Goal: Book appointment/travel/reservation

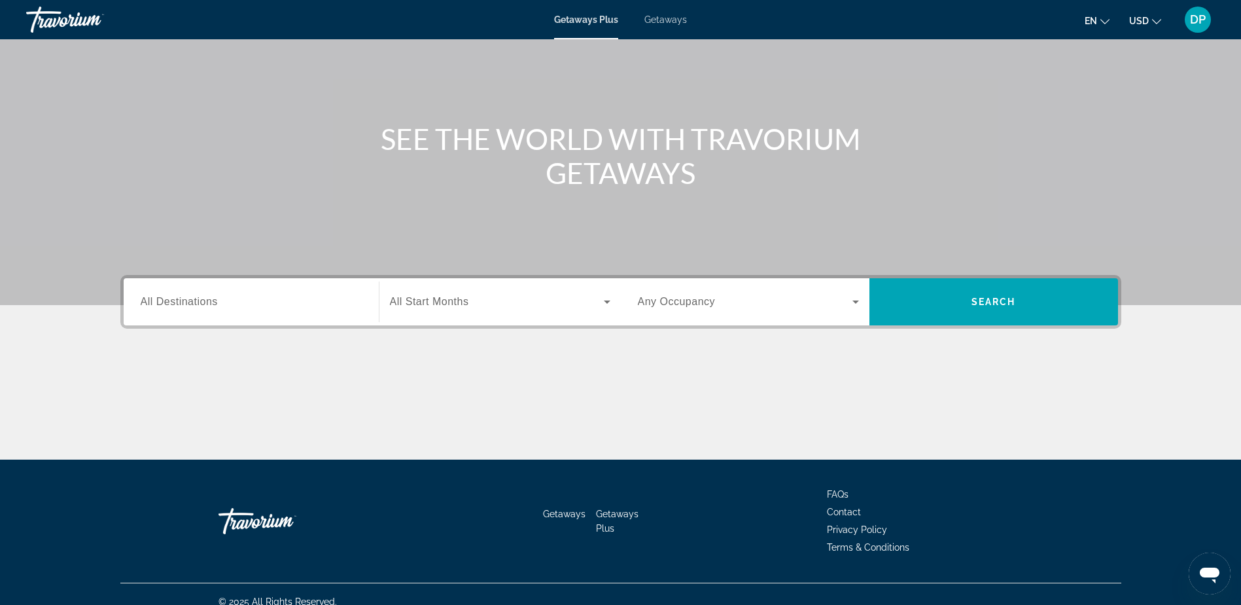
scroll to position [103, 0]
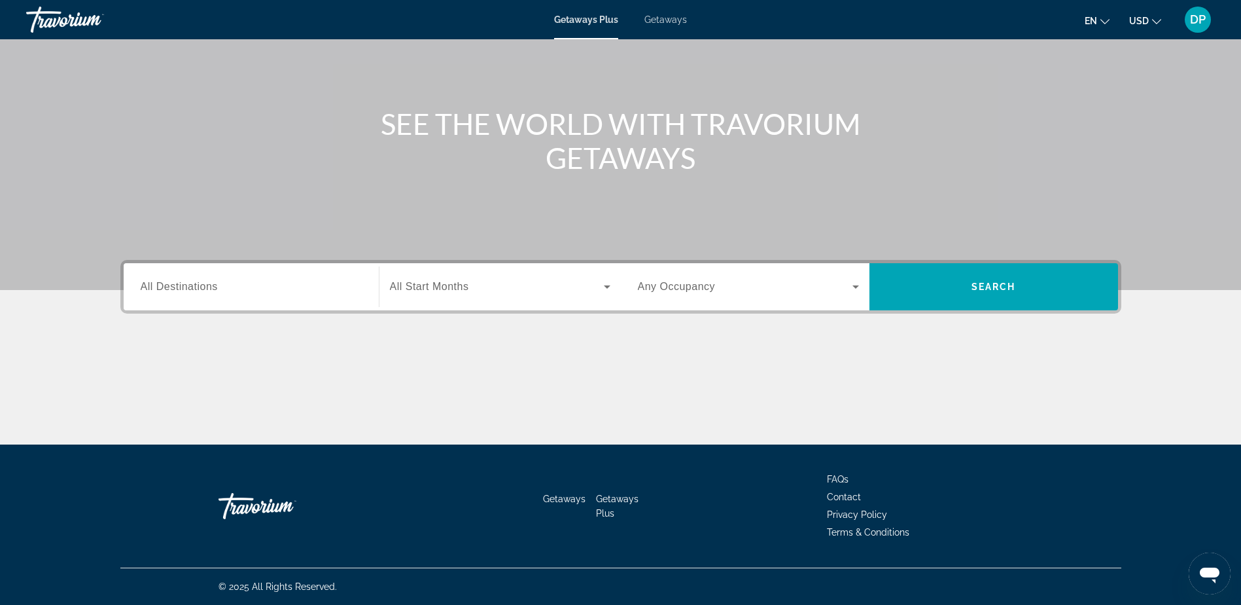
click at [292, 299] on div "Search widget" at bounding box center [251, 286] width 221 height 37
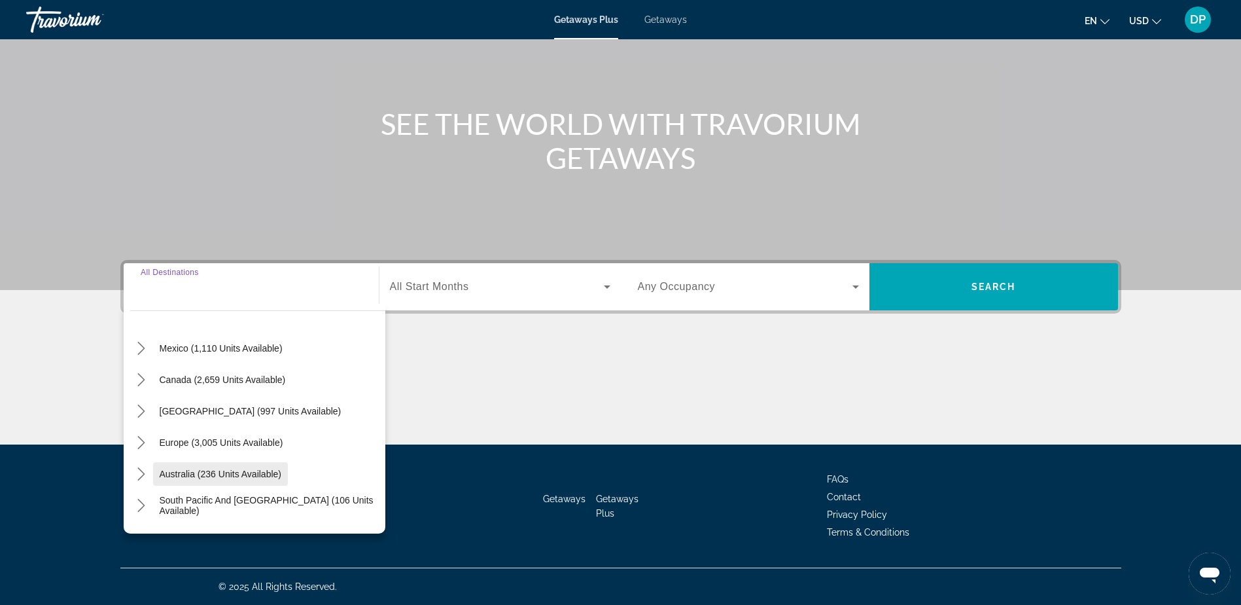
scroll to position [65, 0]
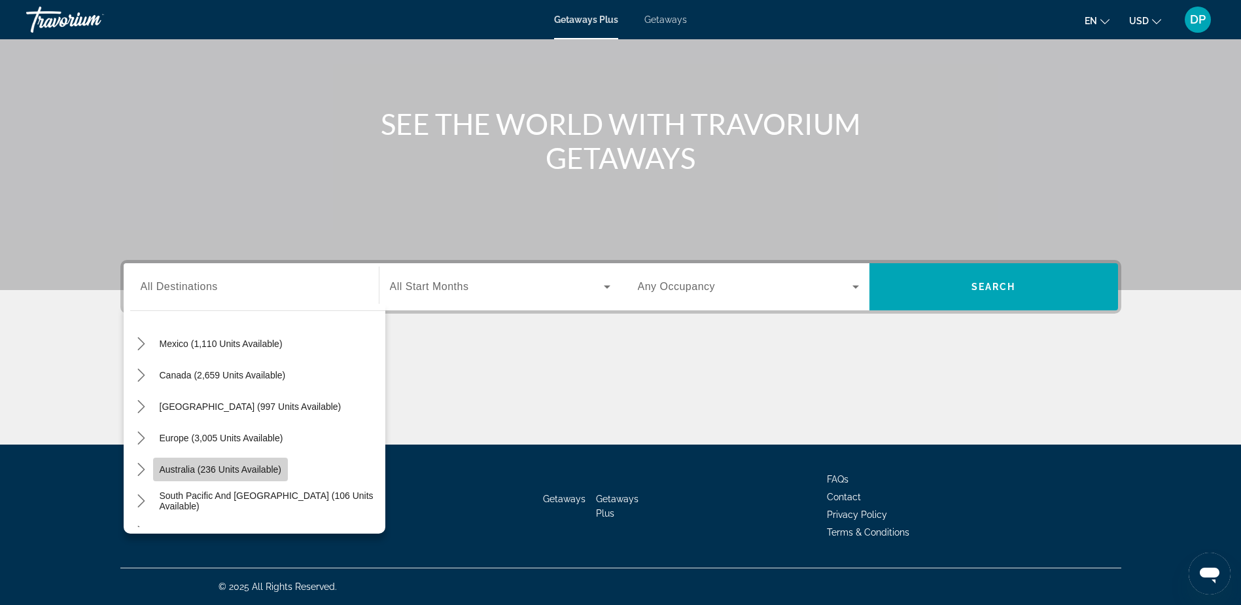
click at [233, 469] on span "Australia (236 units available)" at bounding box center [221, 469] width 122 height 10
type input "**********"
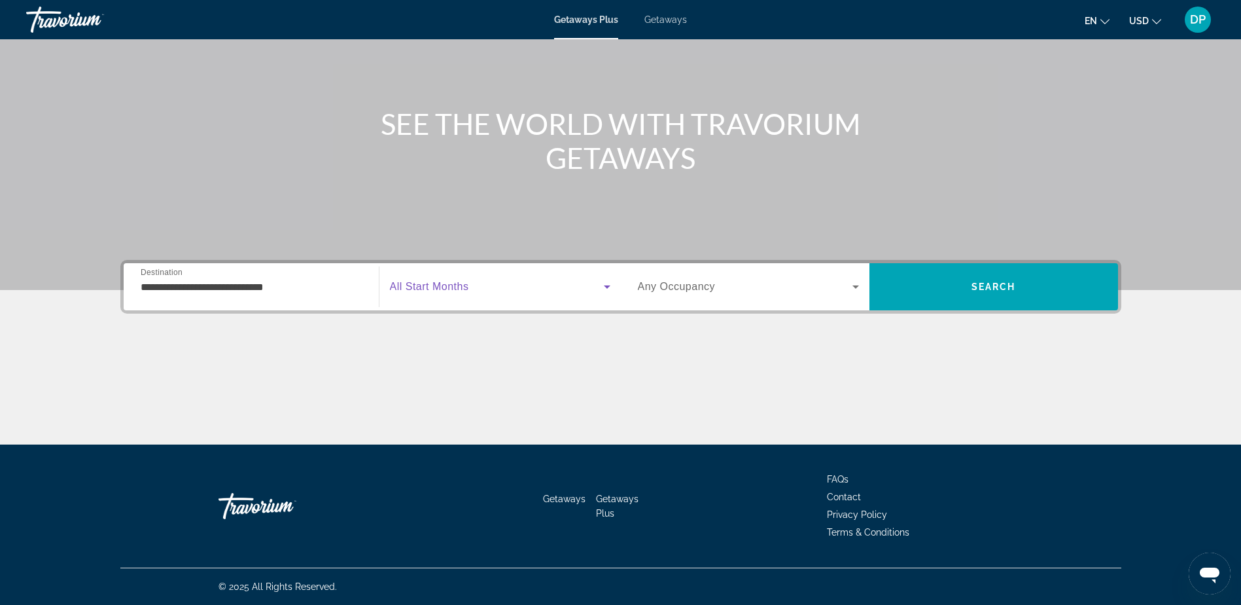
click at [522, 292] on span "Search widget" at bounding box center [497, 287] width 214 height 16
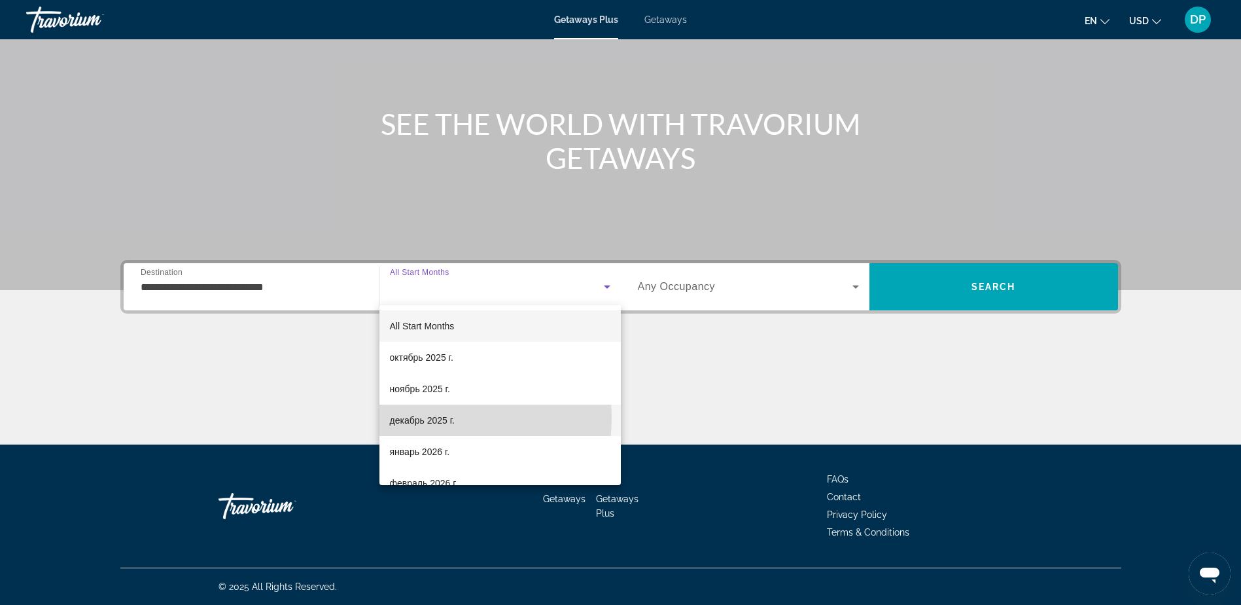
click at [432, 418] on span "декабрь 2025 г." at bounding box center [422, 420] width 65 height 16
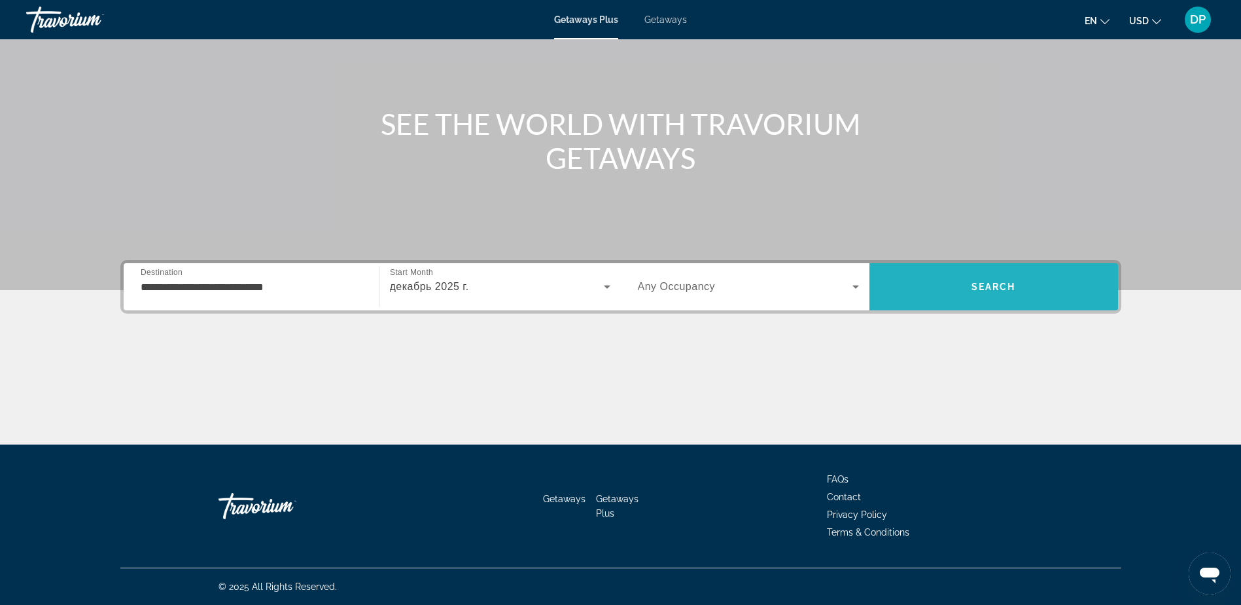
click at [950, 277] on span "Search" at bounding box center [994, 286] width 249 height 31
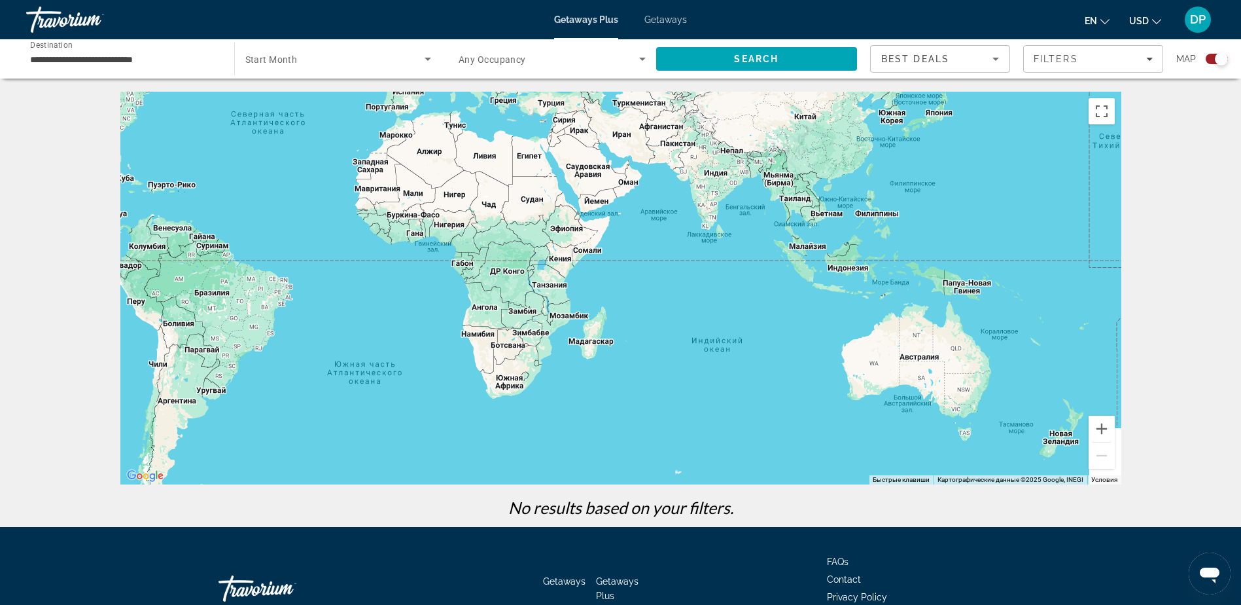
drag, startPoint x: 855, startPoint y: 308, endPoint x: 493, endPoint y: 133, distance: 401.8
click at [510, 141] on div "Main content" at bounding box center [620, 288] width 1001 height 393
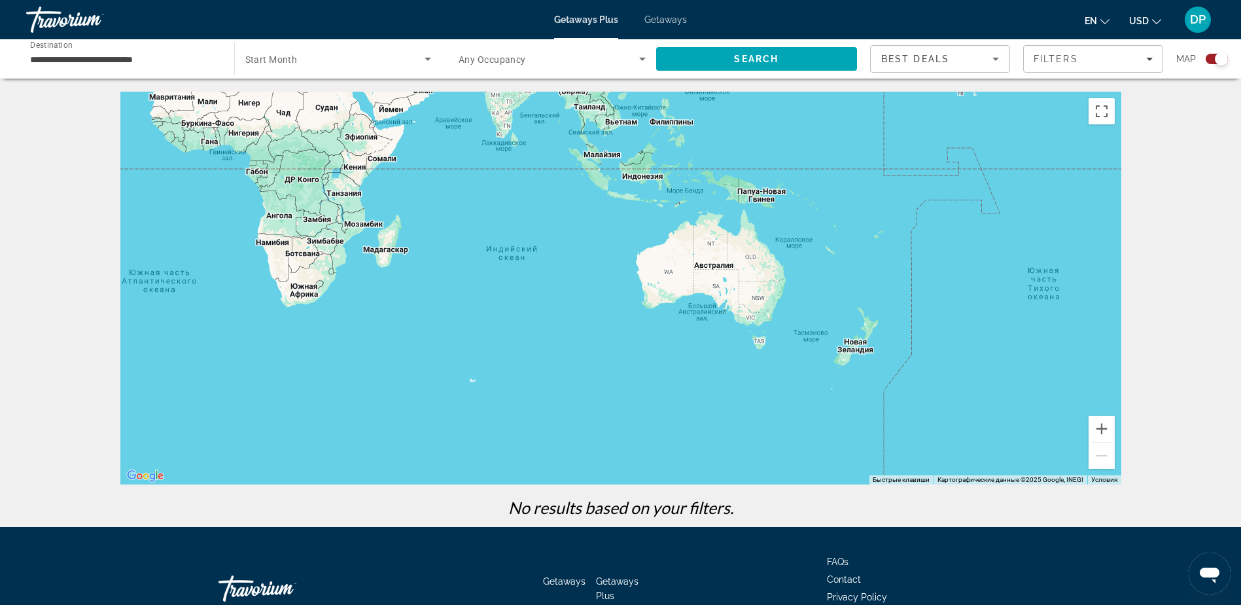
drag, startPoint x: 673, startPoint y: 249, endPoint x: 553, endPoint y: 219, distance: 124.1
click at [553, 219] on div "Main content" at bounding box center [620, 288] width 1001 height 393
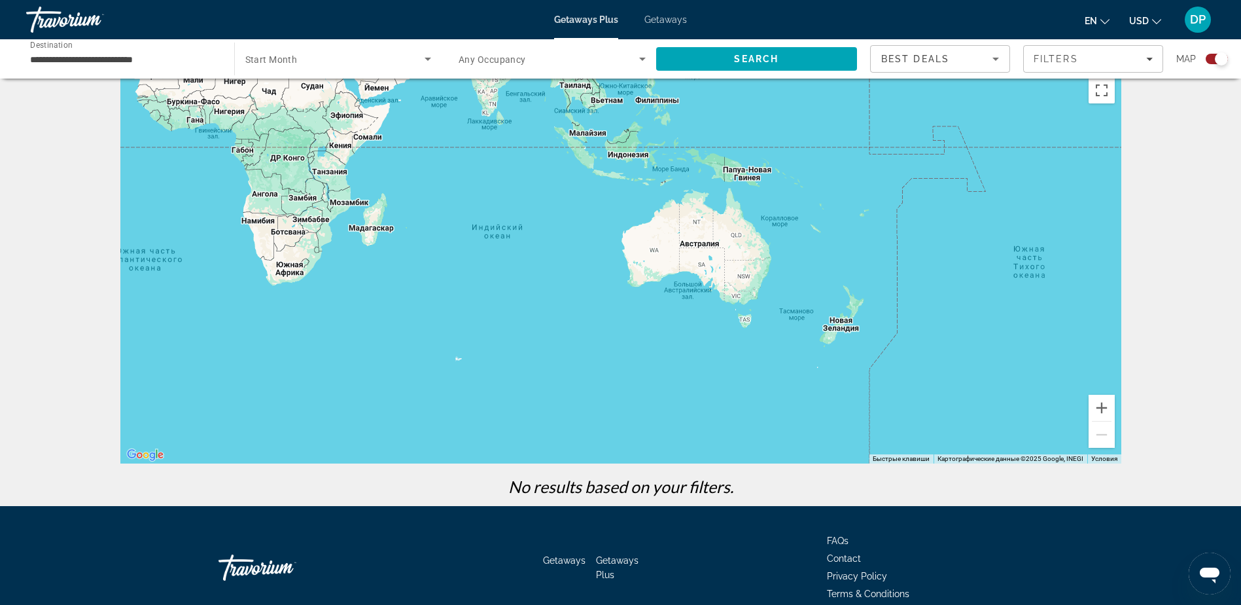
scroll to position [17, 0]
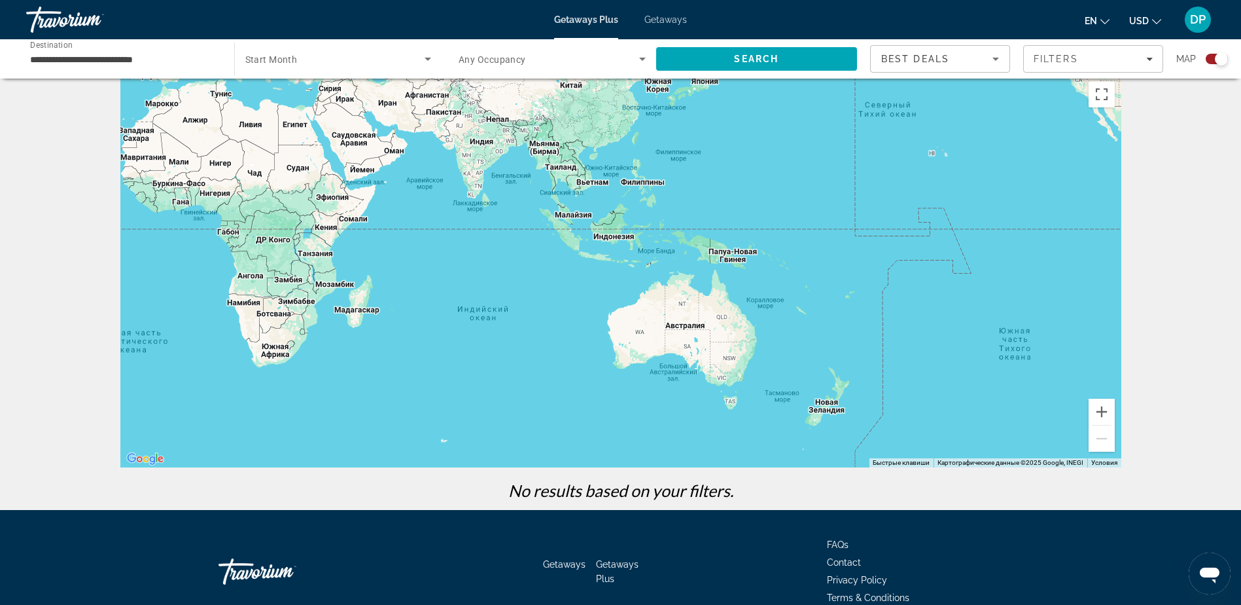
drag, startPoint x: 543, startPoint y: 177, endPoint x: 478, endPoint y: 287, distance: 127.0
click at [479, 286] on div "Main content" at bounding box center [620, 271] width 1001 height 393
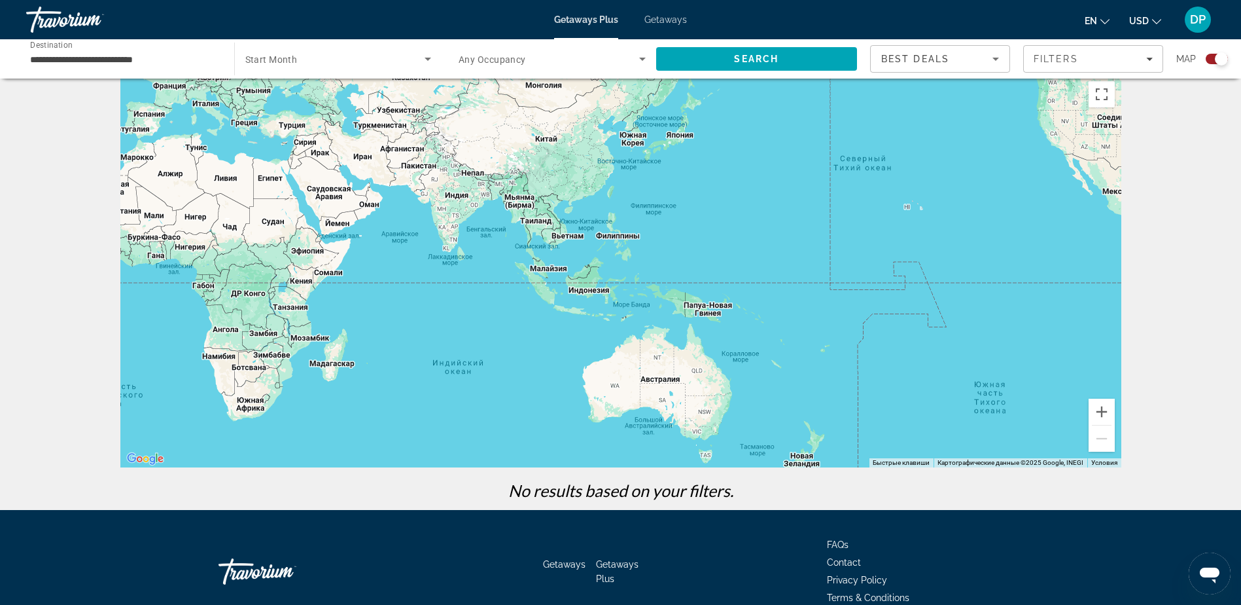
drag, startPoint x: 414, startPoint y: 237, endPoint x: 482, endPoint y: 266, distance: 74.2
click at [482, 266] on div "Main content" at bounding box center [620, 271] width 1001 height 393
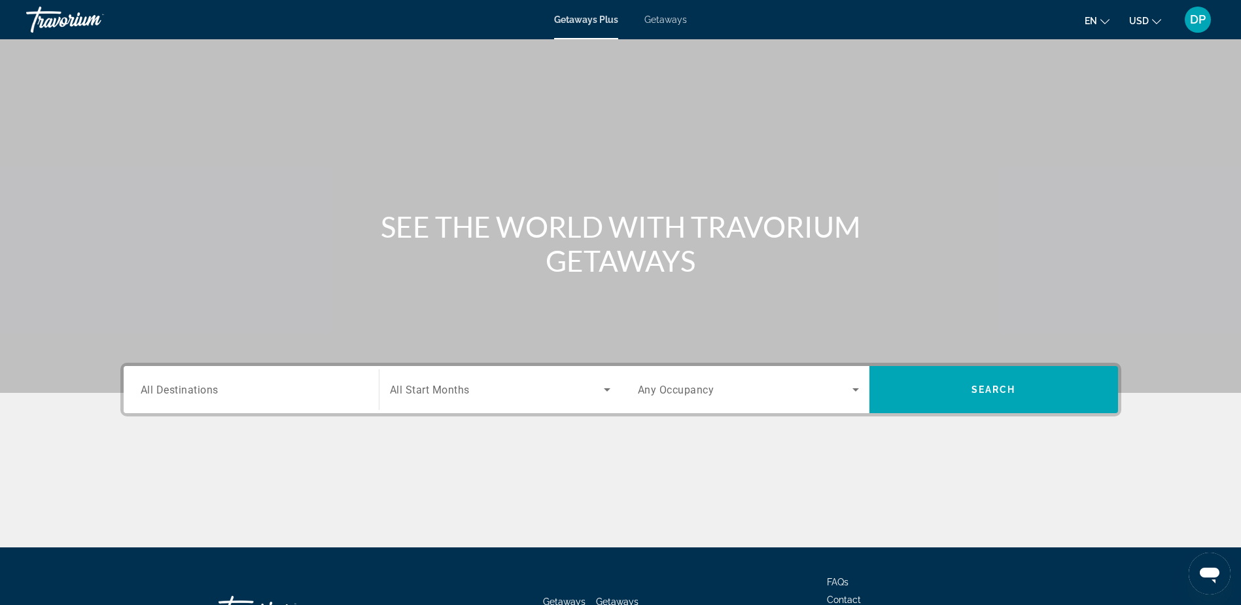
click at [293, 386] on input "Destination All Destinations" at bounding box center [251, 390] width 221 height 16
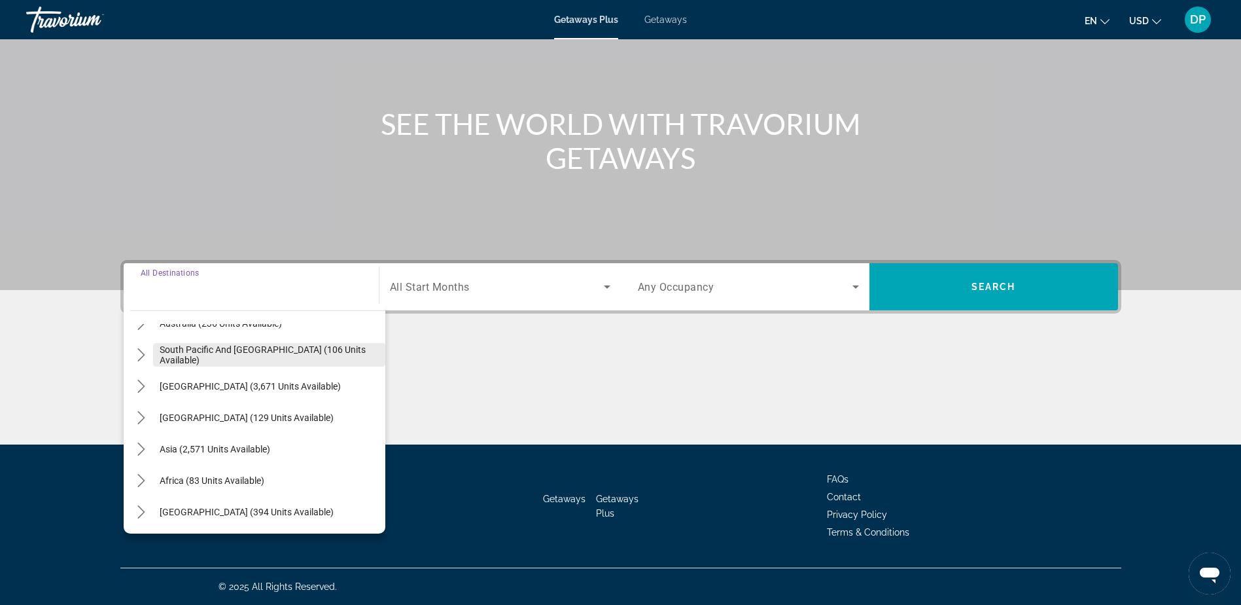
scroll to position [212, 0]
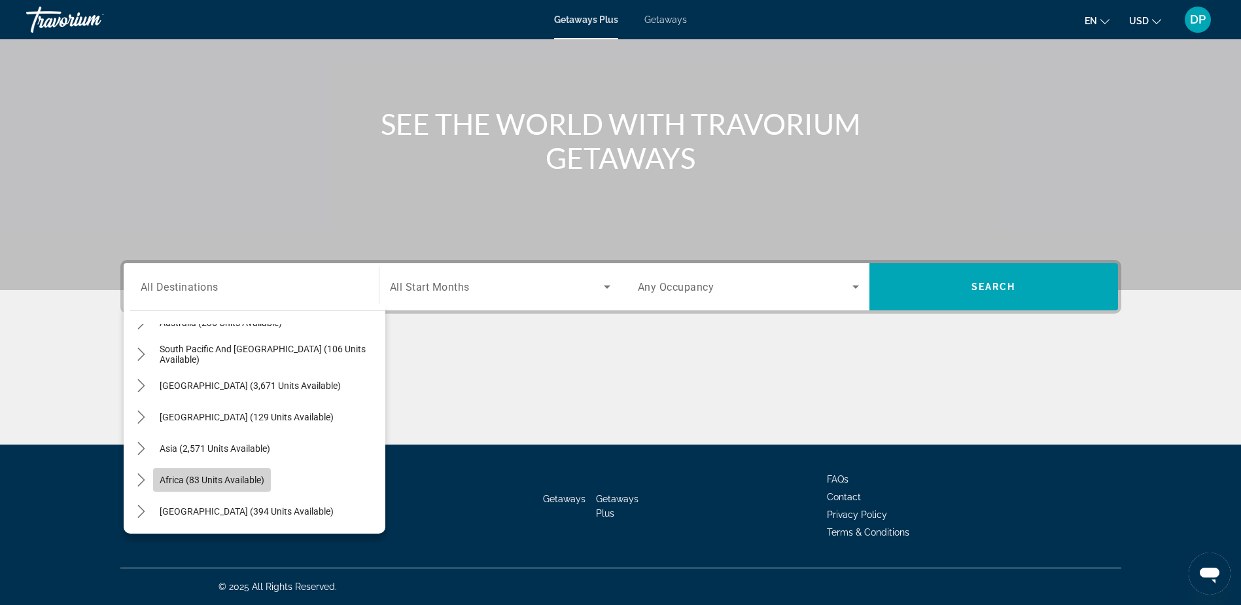
click at [194, 476] on span "Africa (83 units available)" at bounding box center [212, 479] width 105 height 10
type input "**********"
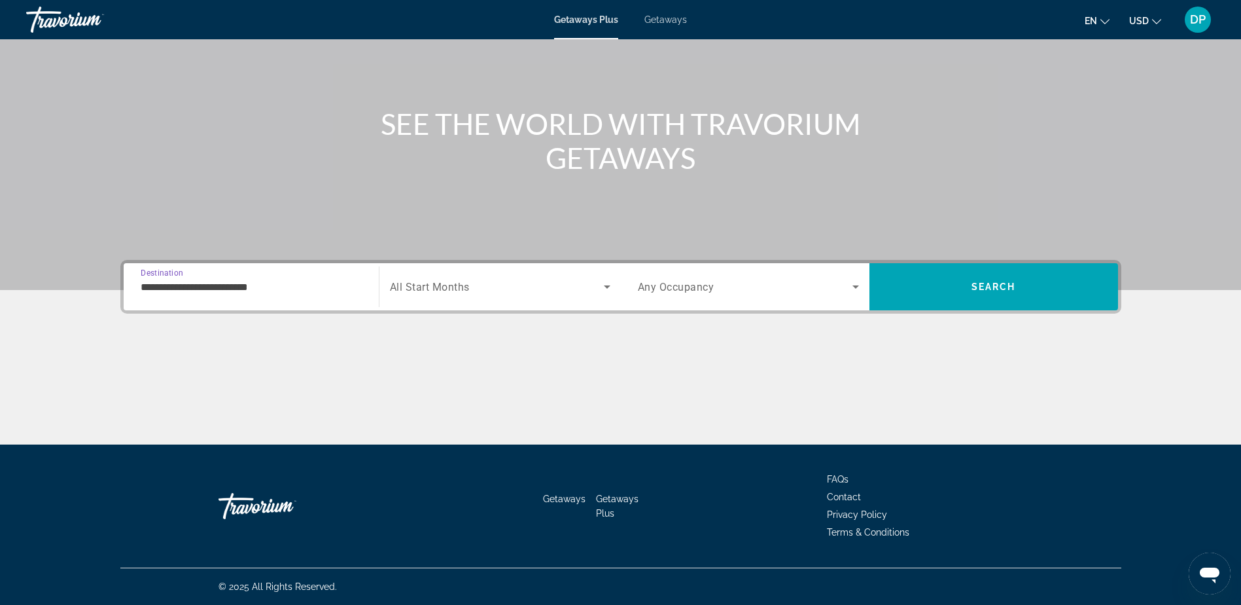
click at [504, 281] on span "Search widget" at bounding box center [497, 287] width 214 height 16
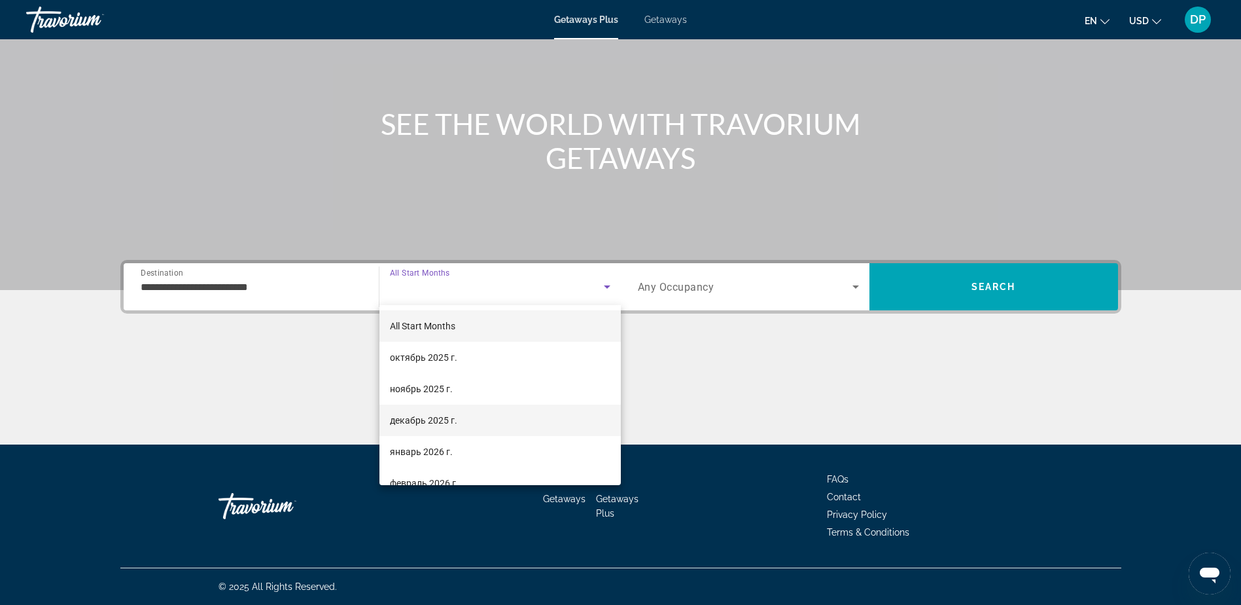
click at [433, 418] on span "декабрь 2025 г." at bounding box center [423, 420] width 67 height 16
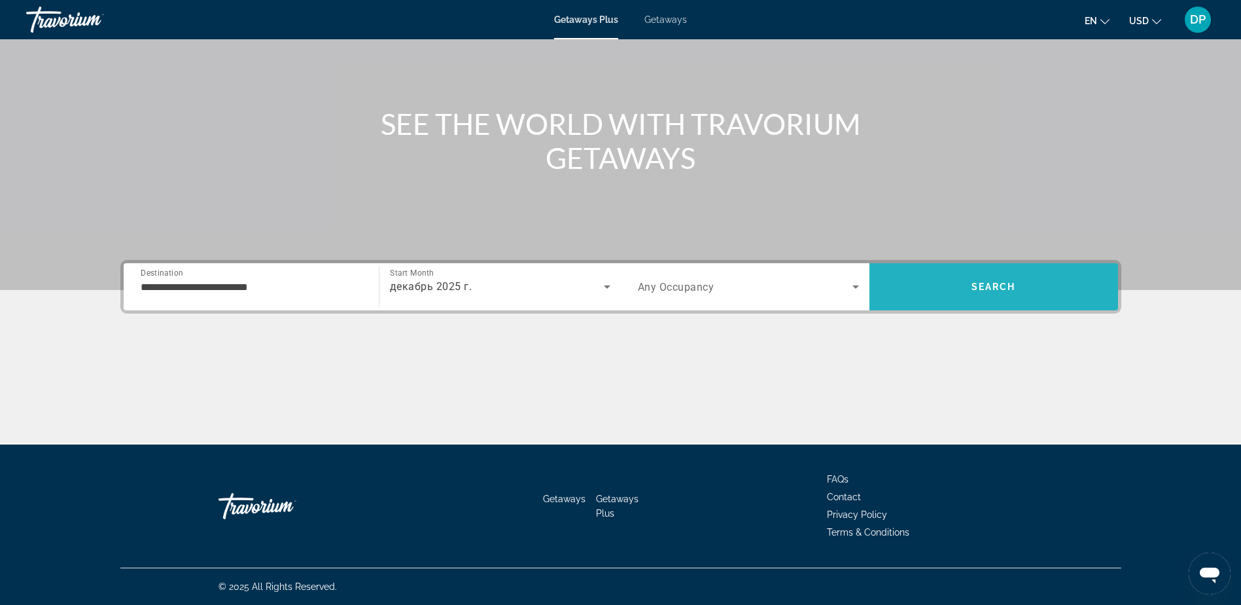
click at [970, 271] on span "Search" at bounding box center [994, 286] width 249 height 31
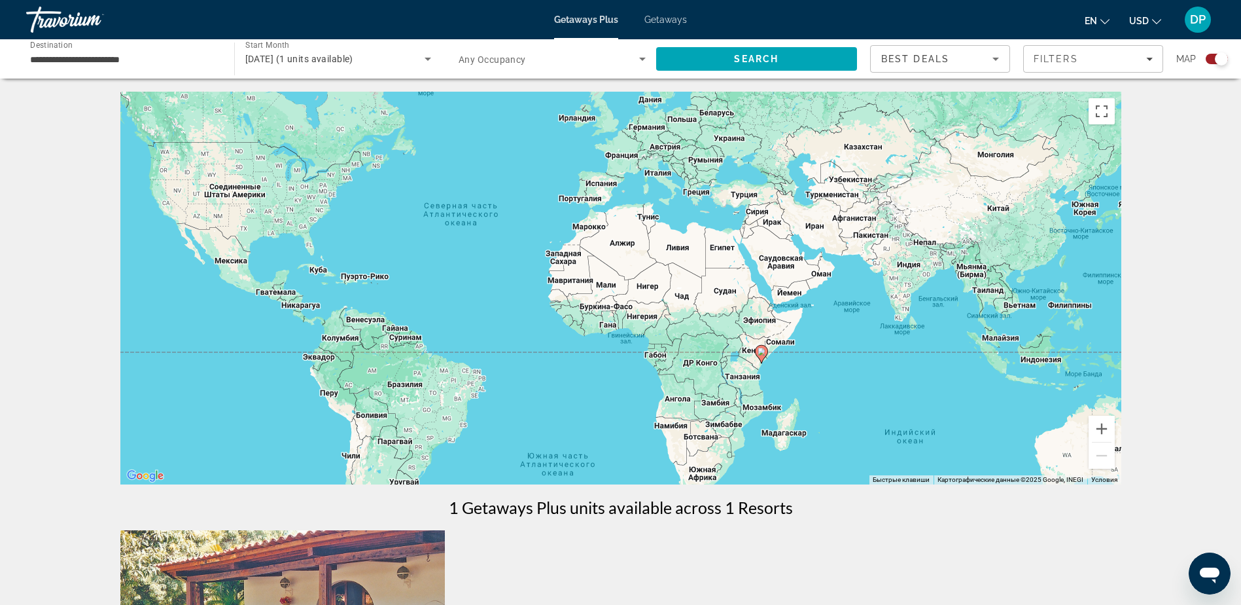
drag, startPoint x: 852, startPoint y: 340, endPoint x: 716, endPoint y: 278, distance: 149.4
click at [716, 278] on div "Чтобы активировать перетаскивание с помощью клавиатуры, нажмите Alt + Ввод. Пос…" at bounding box center [620, 288] width 1001 height 393
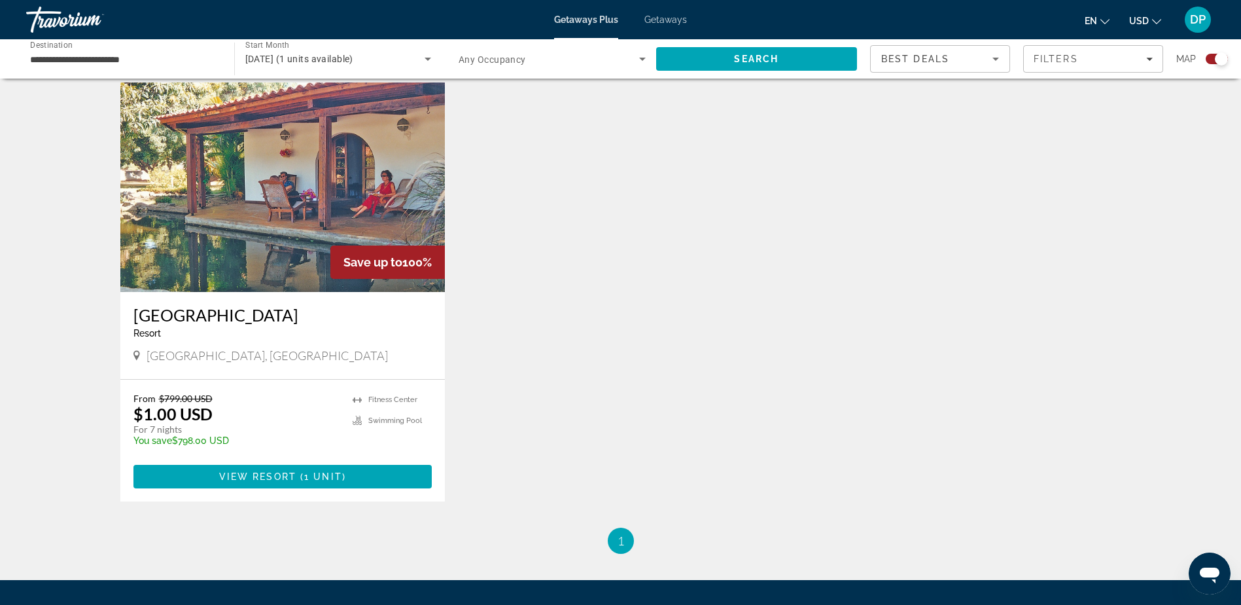
scroll to position [458, 0]
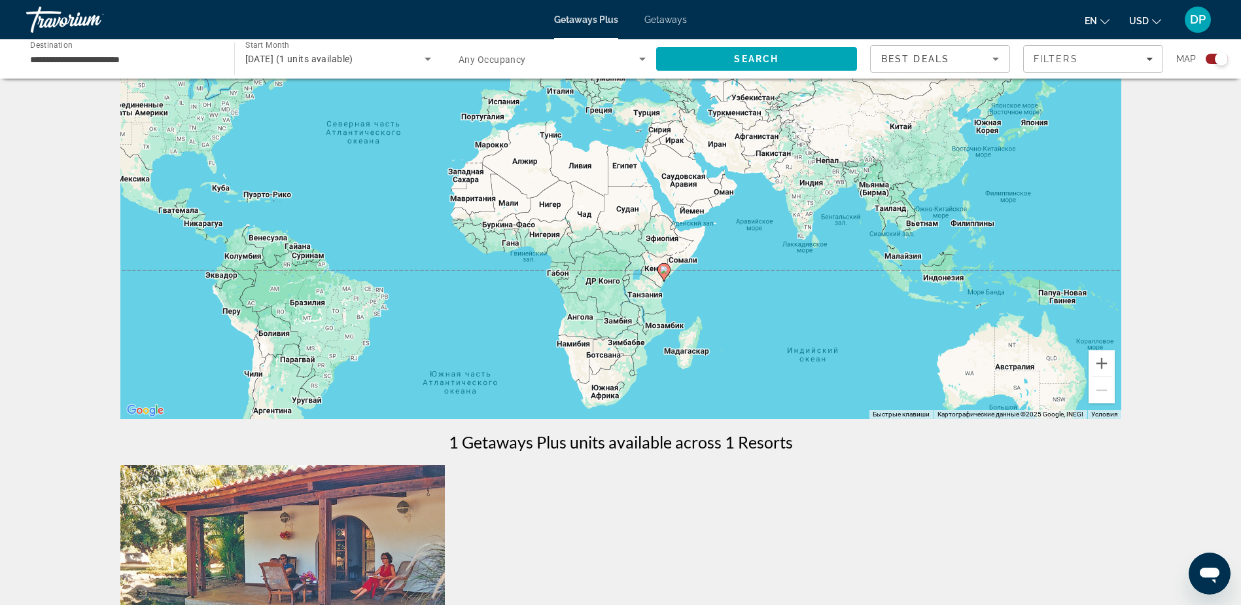
drag, startPoint x: 762, startPoint y: 294, endPoint x: 752, endPoint y: 296, distance: 10.8
click at [752, 296] on div "Чтобы активировать перетаскивание с помощью клавиатуры, нажмите Alt + Ввод. Пос…" at bounding box center [620, 222] width 1001 height 393
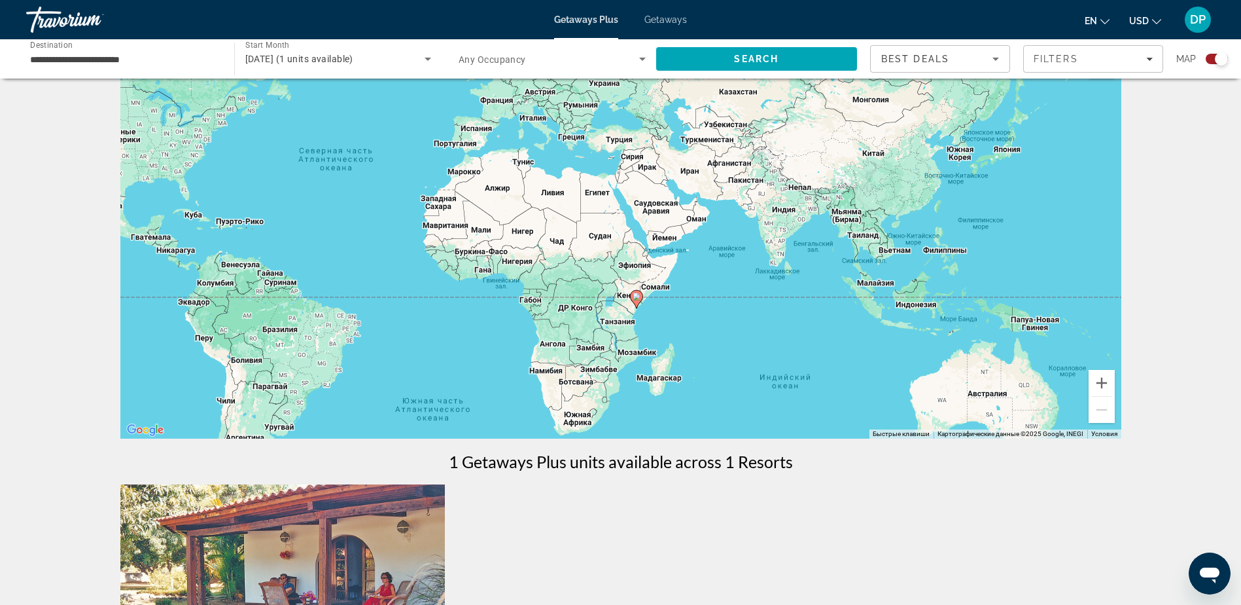
scroll to position [262, 0]
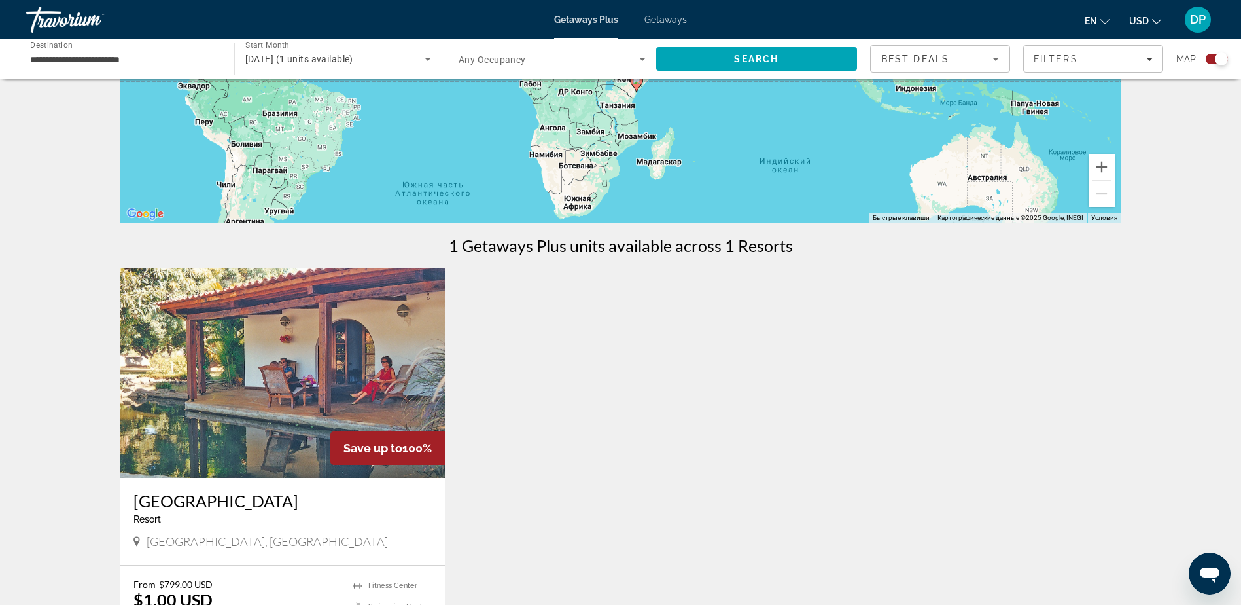
click at [321, 406] on img "Main content" at bounding box center [282, 372] width 325 height 209
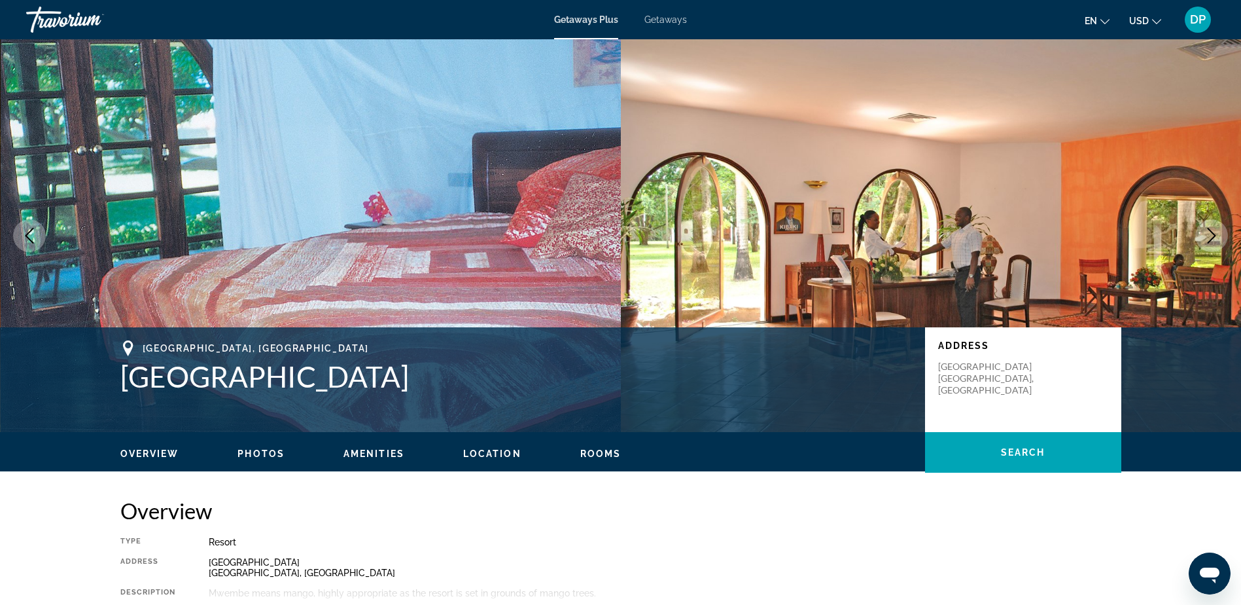
click at [495, 226] on img "Main content" at bounding box center [311, 235] width 621 height 393
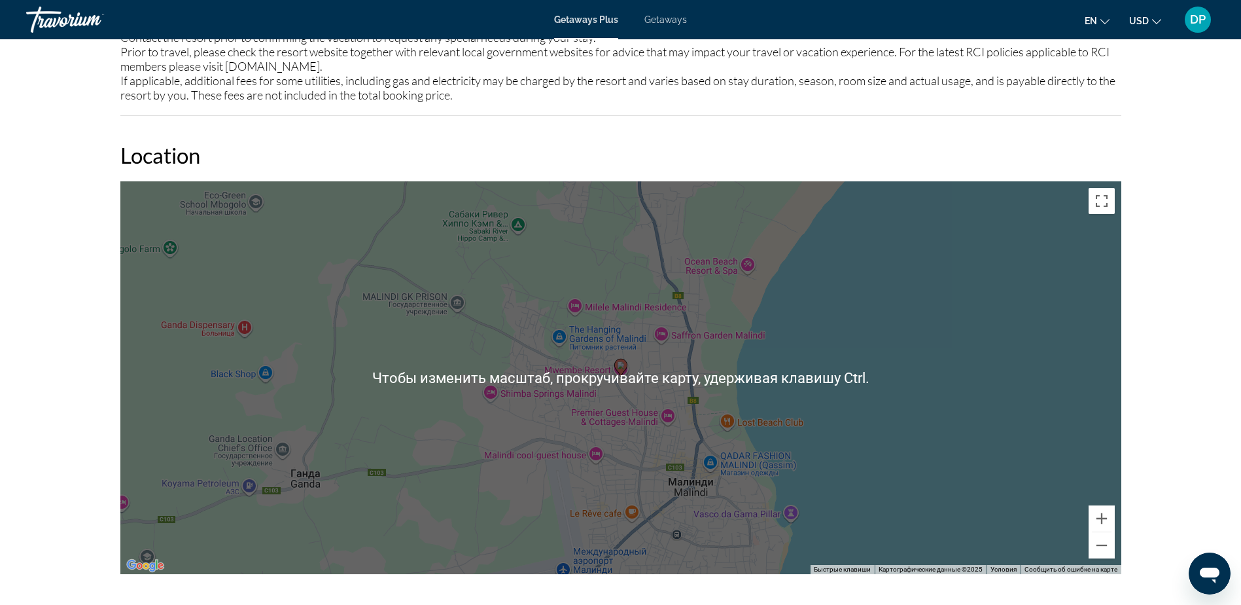
scroll to position [1309, 0]
